Goal: Task Accomplishment & Management: Use online tool/utility

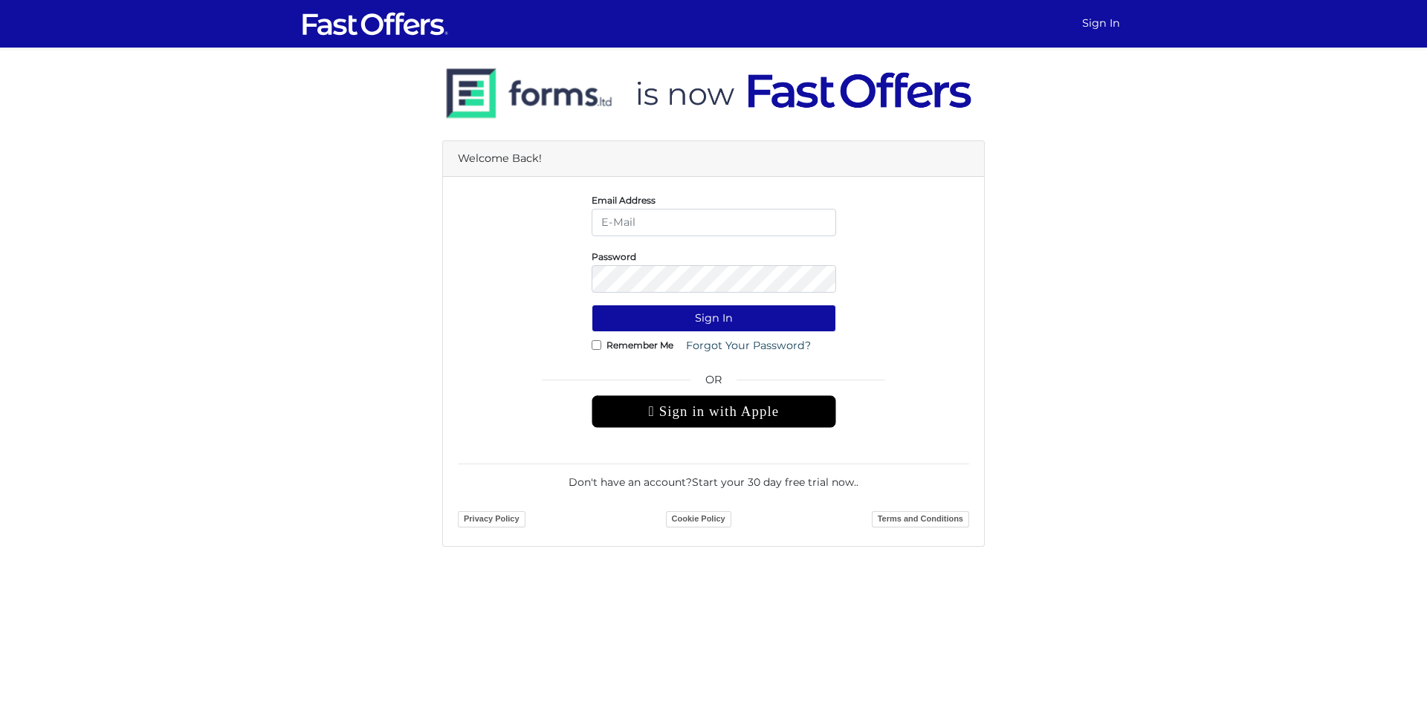
click at [688, 227] on input "email" at bounding box center [713, 222] width 244 height 27
type input "[EMAIL_ADDRESS][DOMAIN_NAME]"
click at [591, 305] on button "Sign In" at bounding box center [713, 318] width 244 height 27
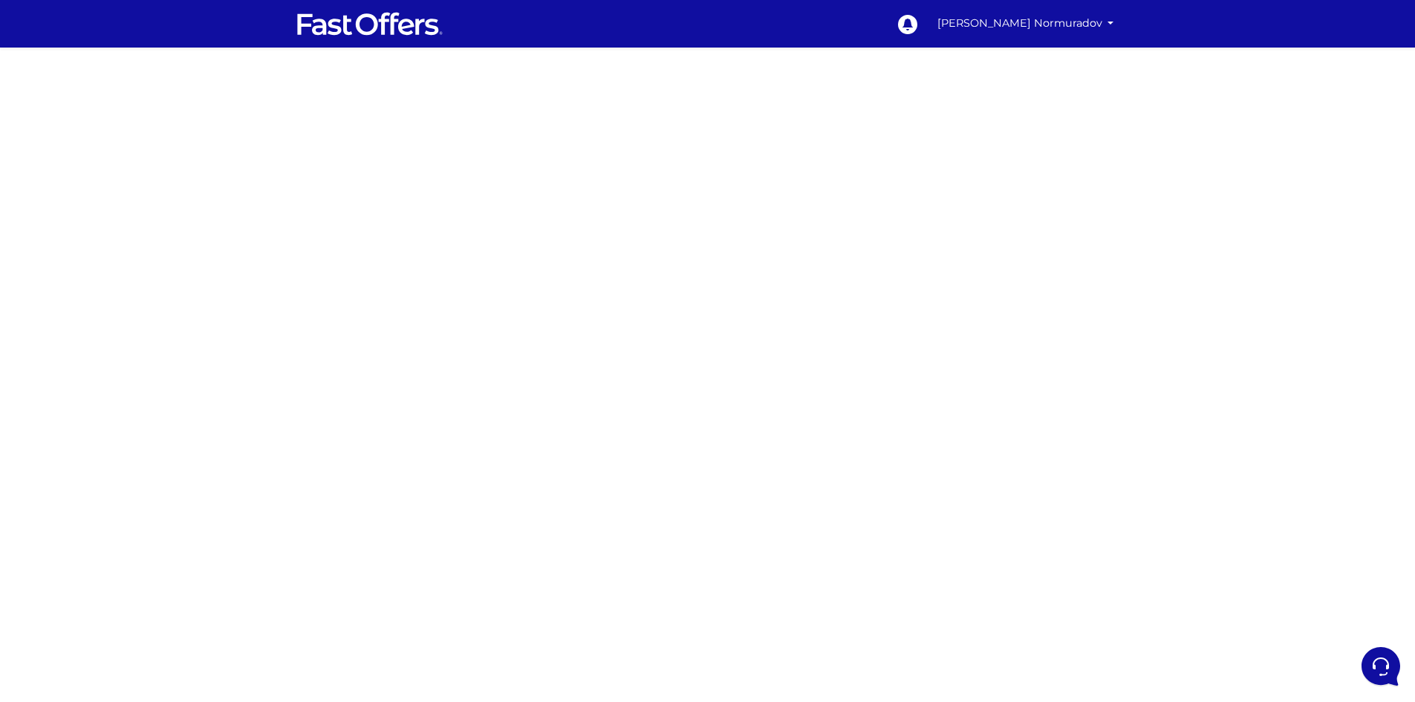
click at [470, 271] on div at bounding box center [707, 419] width 1415 height 743
click at [386, 296] on div at bounding box center [707, 419] width 1415 height 743
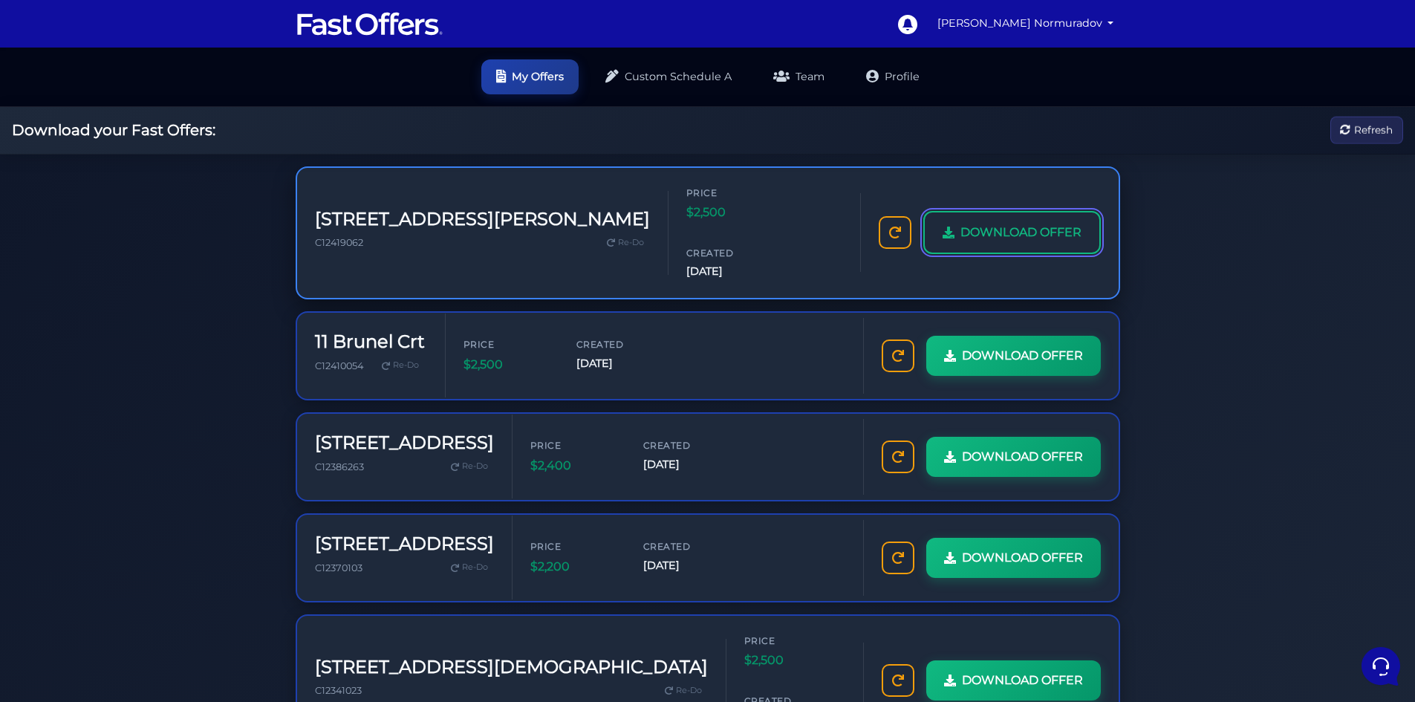
click at [984, 223] on span "DOWNLOAD OFFER" at bounding box center [1021, 232] width 121 height 19
